Goal: Transaction & Acquisition: Purchase product/service

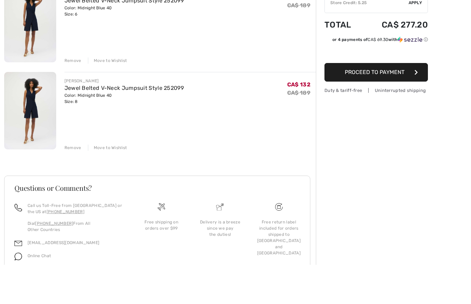
scroll to position [66, 0]
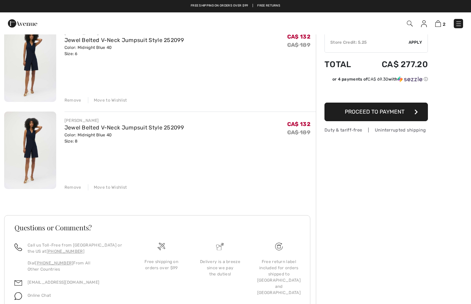
click at [38, 74] on img at bounding box center [30, 63] width 52 height 78
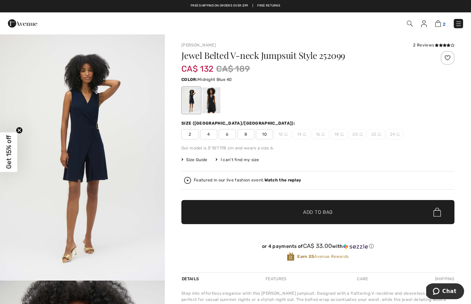
click at [440, 27] on img at bounding box center [438, 23] width 6 height 7
checkbox input "true"
